Goal: Transaction & Acquisition: Purchase product/service

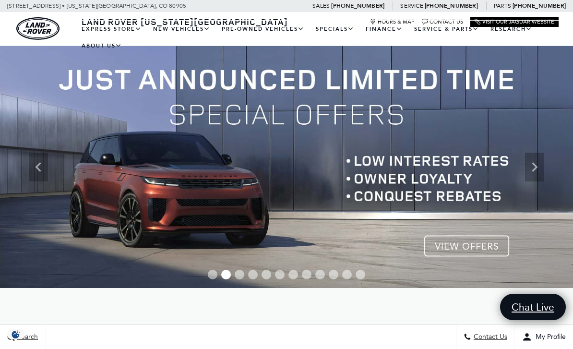
click at [0, 0] on link "Defender 110" at bounding box center [0, 0] width 0 height 0
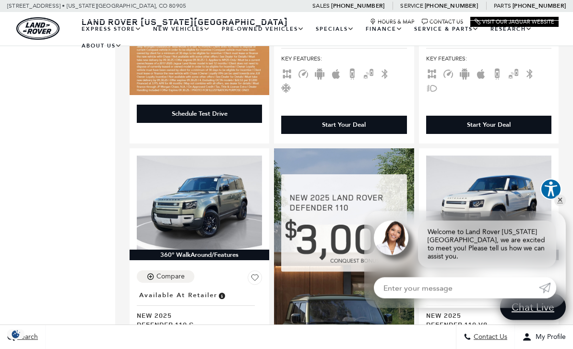
scroll to position [854, 0]
click at [558, 206] on link "✕" at bounding box center [560, 201] width 12 height 12
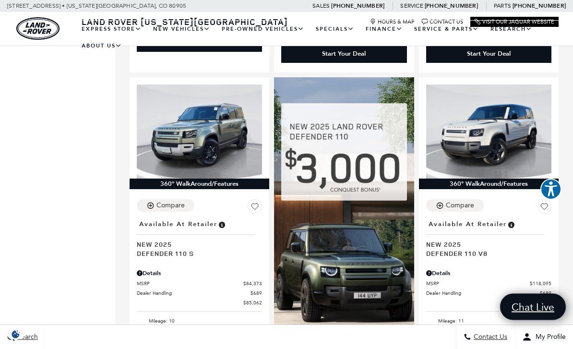
scroll to position [925, 0]
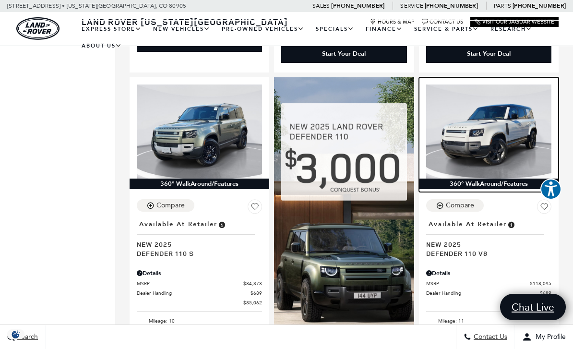
click at [502, 119] on img at bounding box center [488, 131] width 125 height 94
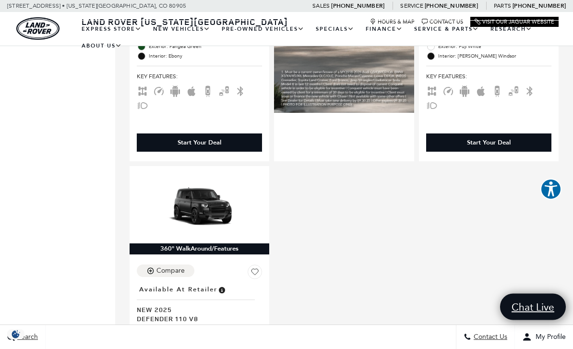
scroll to position [1202, 0]
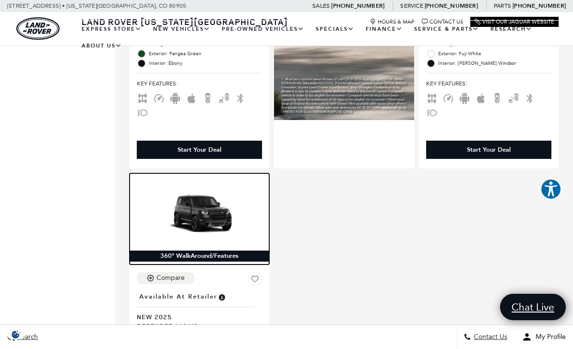
click at [211, 193] on img at bounding box center [199, 215] width 125 height 70
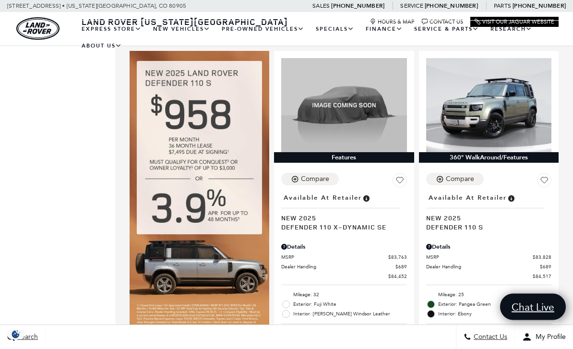
scroll to position [579, 0]
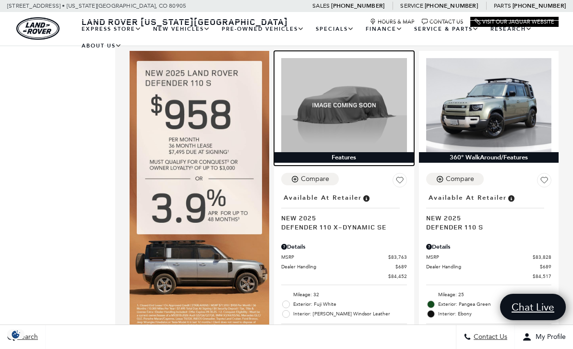
click at [348, 100] on img at bounding box center [343, 105] width 125 height 94
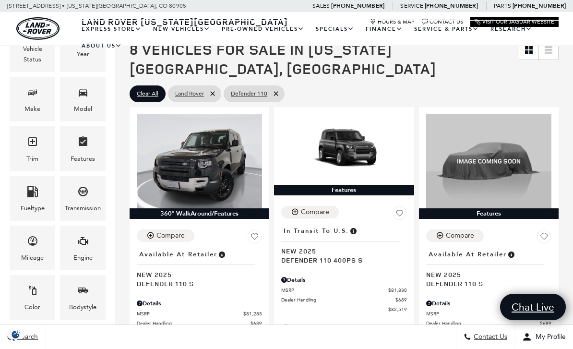
scroll to position [161, 0]
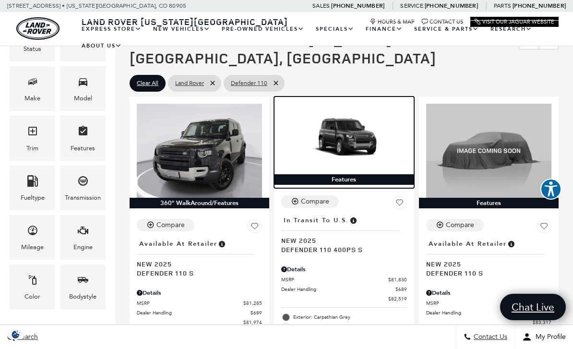
click at [349, 113] on img at bounding box center [343, 139] width 125 height 70
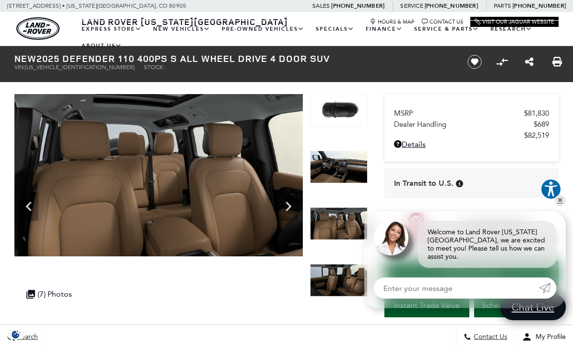
click at [0, 0] on link "View All Pre-Owned Vehicles" at bounding box center [0, 0] width 0 height 0
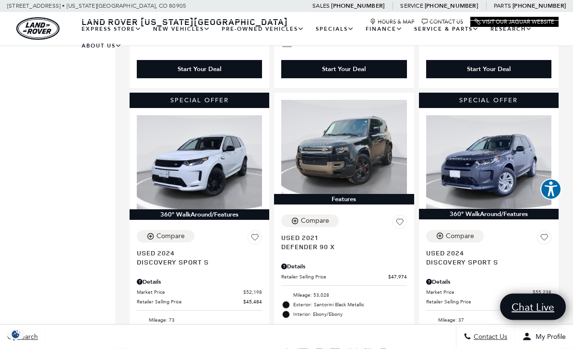
scroll to position [509, 0]
